Goal: Navigation & Orientation: Find specific page/section

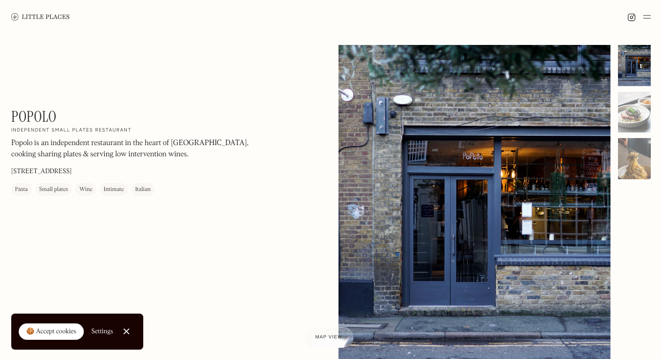
click at [440, 206] on div at bounding box center [475, 215] width 272 height 340
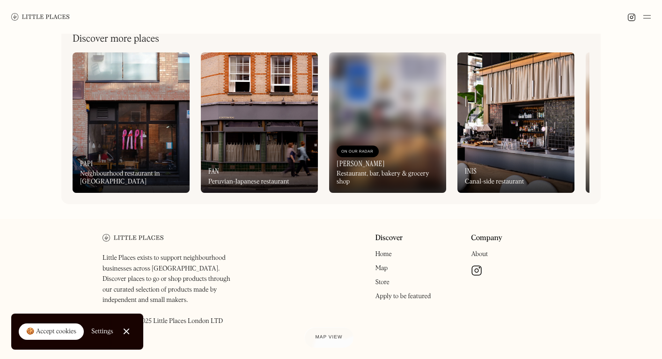
scroll to position [438, 0]
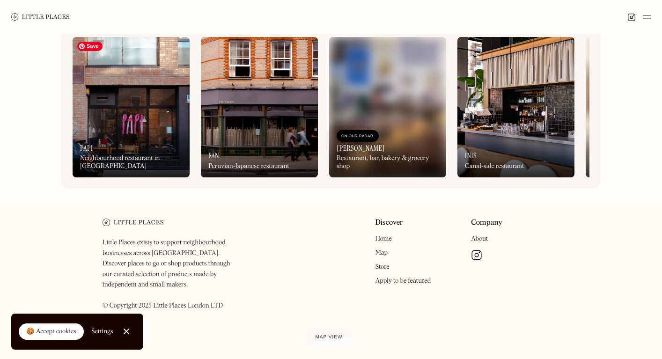
click at [100, 110] on img at bounding box center [131, 107] width 117 height 140
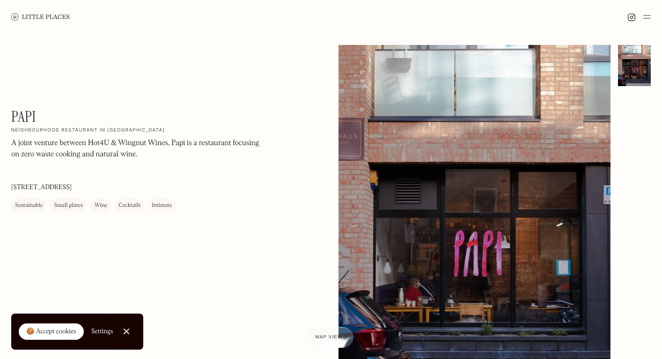
click at [58, 330] on div "🍪 Accept cookies" at bounding box center [51, 331] width 50 height 9
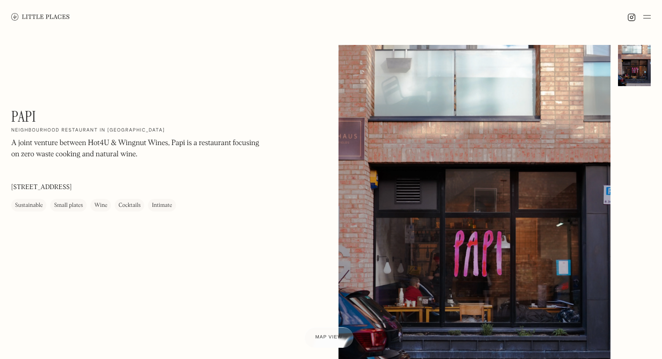
click at [651, 18] on img at bounding box center [646, 16] width 7 height 11
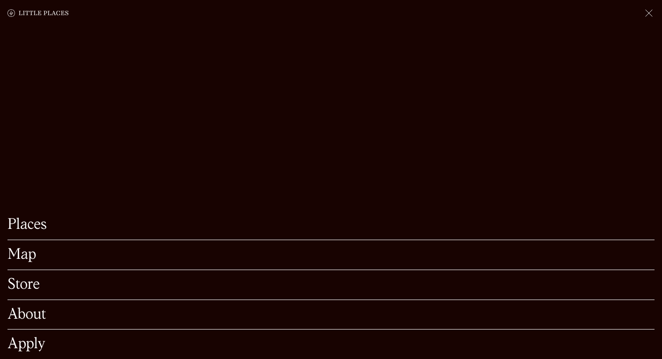
click at [44, 218] on link "Places" at bounding box center [330, 225] width 647 height 15
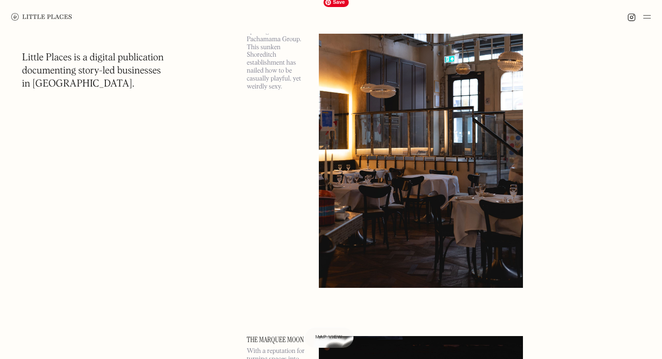
scroll to position [439, 0]
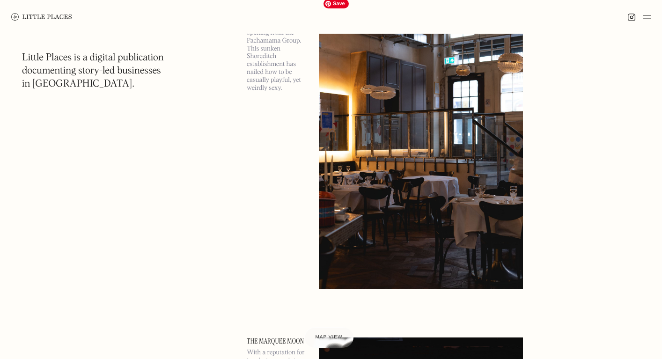
click at [391, 202] on img at bounding box center [421, 141] width 204 height 295
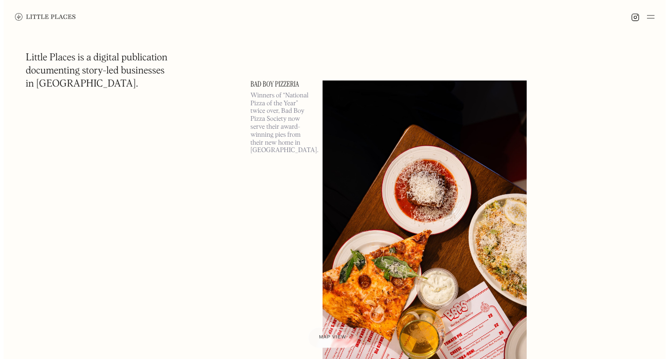
scroll to position [1042, 0]
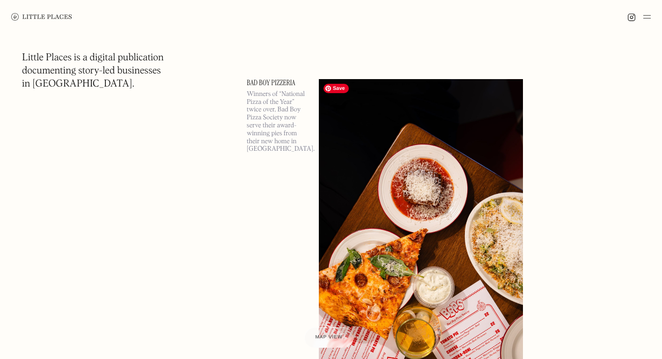
click at [347, 189] on img at bounding box center [421, 226] width 204 height 295
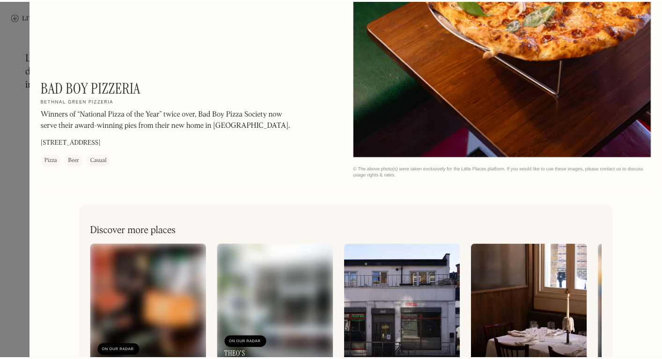
scroll to position [1430, 0]
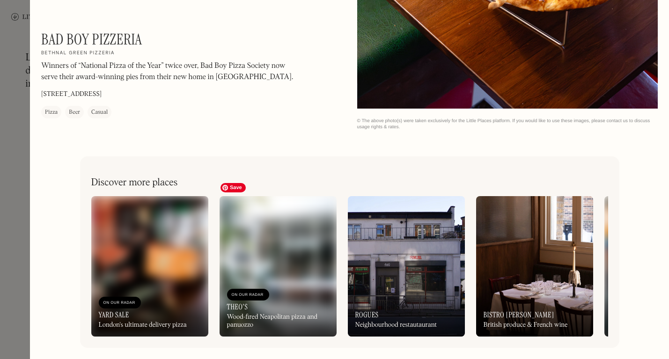
click at [285, 246] on img at bounding box center [278, 266] width 117 height 140
click at [21, 105] on div at bounding box center [334, 179] width 669 height 359
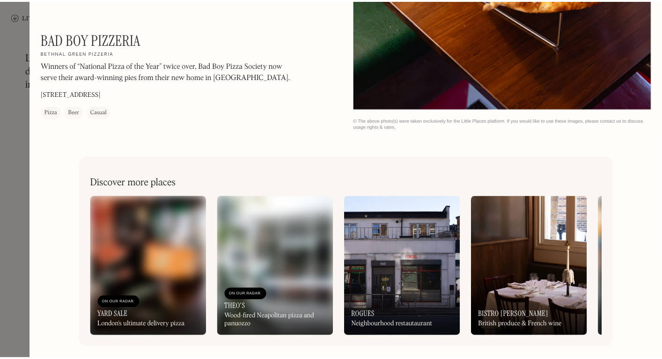
scroll to position [1412, 0]
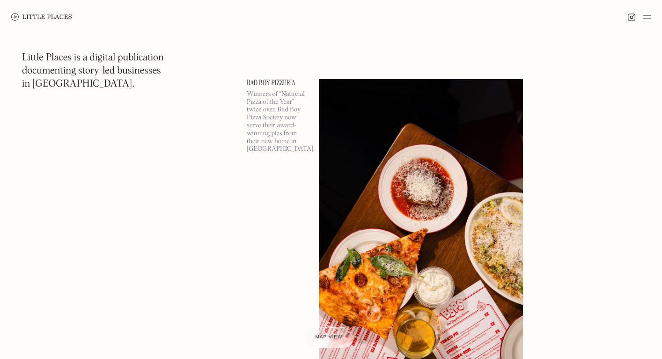
click at [651, 16] on img at bounding box center [646, 16] width 7 height 11
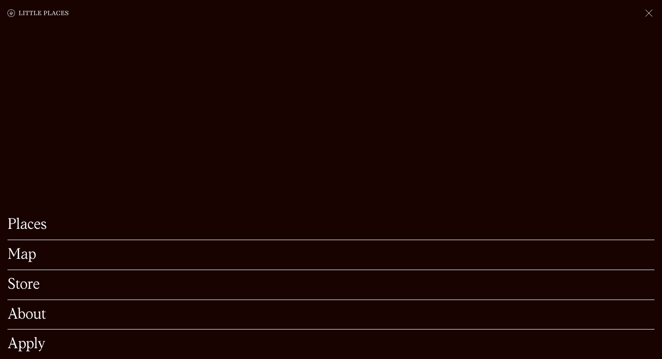
scroll to position [1136, 0]
drag, startPoint x: 26, startPoint y: 250, endPoint x: 32, endPoint y: 245, distance: 7.7
click at [26, 250] on div "Map" at bounding box center [330, 255] width 647 height 30
click at [25, 248] on link "Map" at bounding box center [330, 255] width 647 height 15
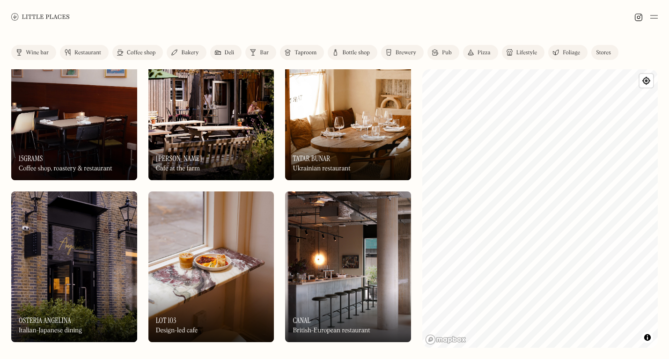
scroll to position [1172, 0]
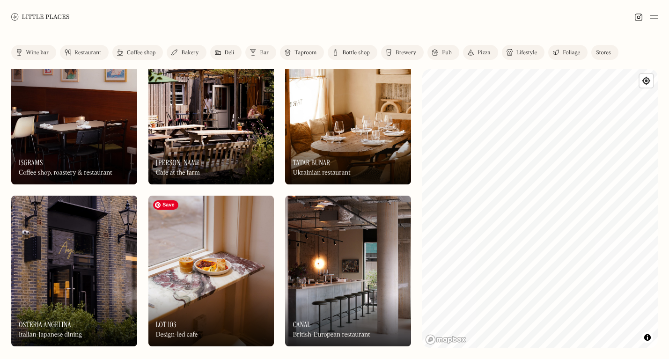
click at [209, 233] on img at bounding box center [211, 271] width 126 height 151
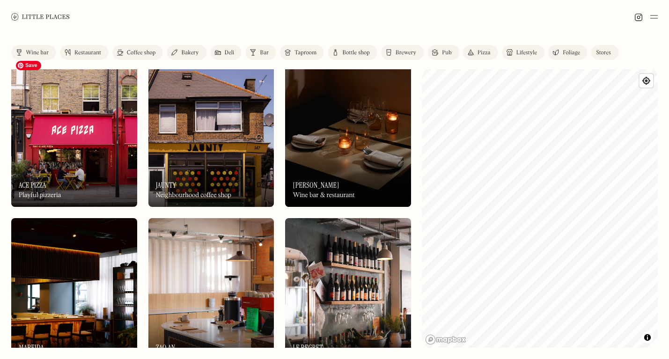
scroll to position [655, 0]
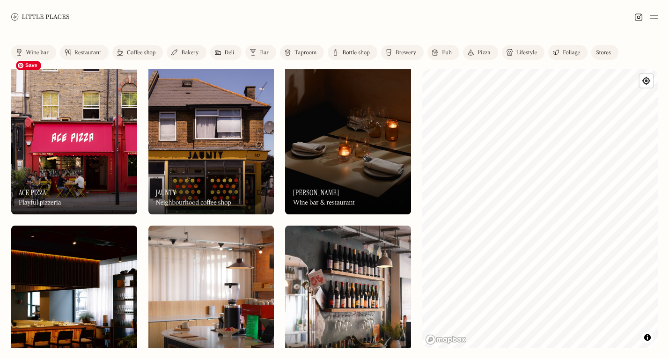
click at [90, 119] on img at bounding box center [74, 139] width 126 height 151
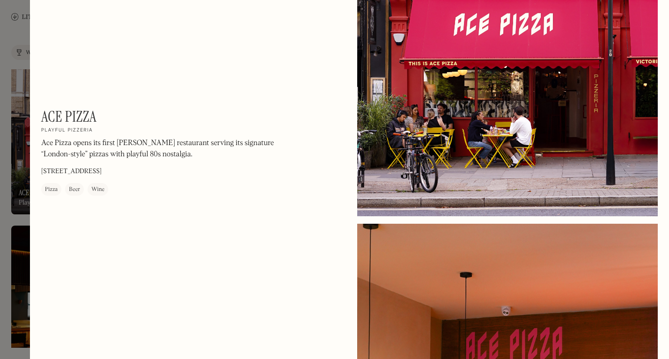
scroll to position [144, 0]
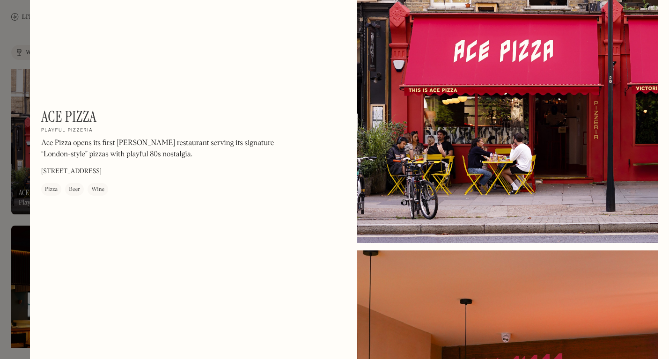
click at [468, 166] on div at bounding box center [507, 55] width 301 height 376
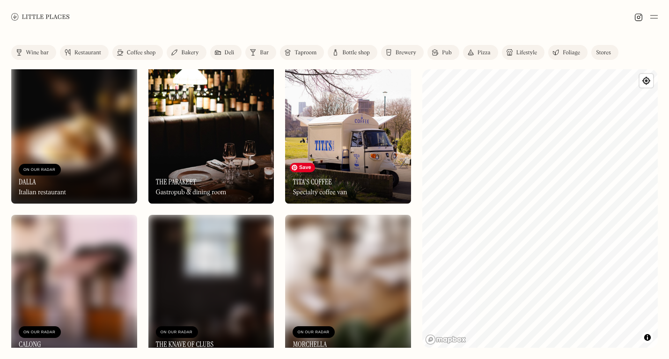
scroll to position [2125, 0]
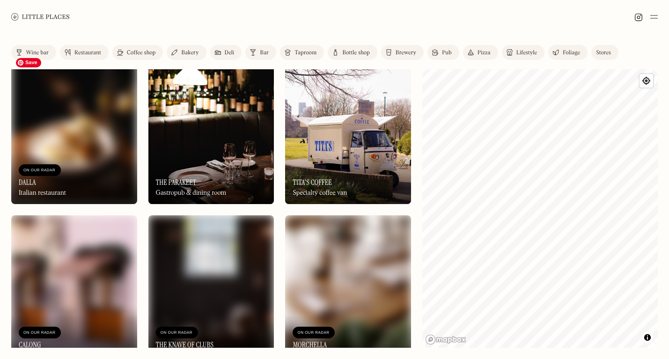
click at [71, 151] on img at bounding box center [74, 128] width 126 height 151
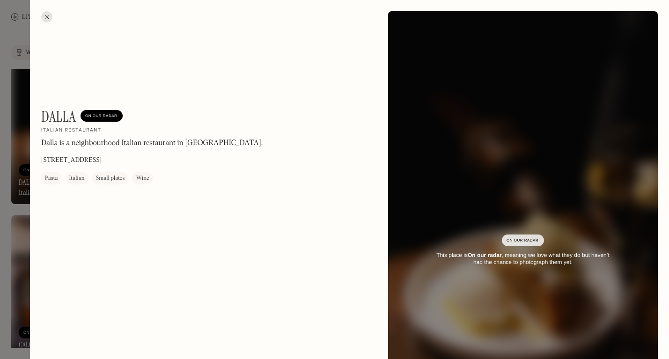
drag, startPoint x: 104, startPoint y: 118, endPoint x: 179, endPoint y: 166, distance: 89.3
click at [104, 118] on div "On Our Radar" at bounding box center [101, 115] width 33 height 9
drag, startPoint x: 148, startPoint y: 172, endPoint x: 140, endPoint y: 175, distance: 8.4
click at [148, 172] on div "Wine" at bounding box center [142, 178] width 21 height 13
click at [442, 232] on div "On Our Radar This place is On our radar , meaning we love what they do but have…" at bounding box center [523, 251] width 270 height 59
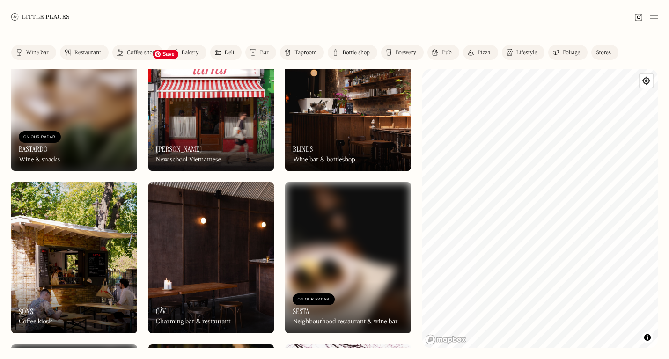
scroll to position [1814, 0]
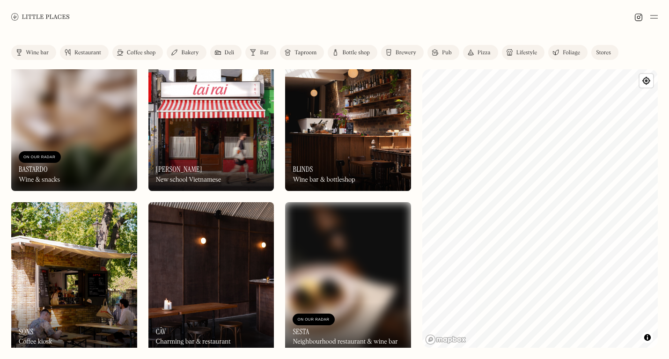
click at [640, 16] on img at bounding box center [639, 17] width 8 height 8
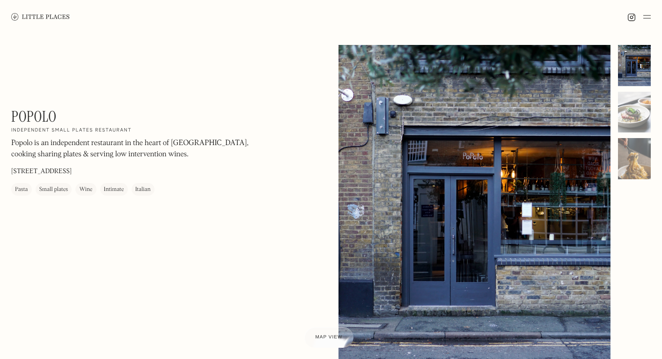
click at [451, 172] on div at bounding box center [475, 215] width 272 height 340
